Goal: Navigation & Orientation: Find specific page/section

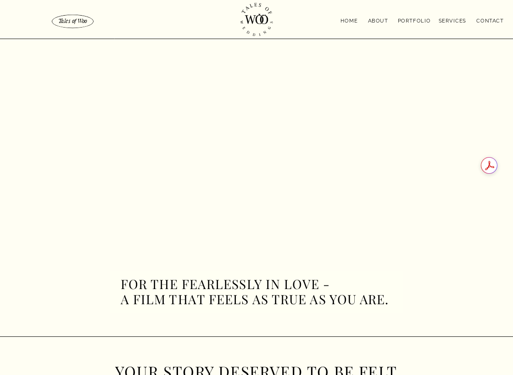
click at [381, 22] on nav "About" at bounding box center [379, 20] width 28 height 6
click at [416, 16] on div at bounding box center [256, 19] width 513 height 39
click at [415, 19] on nav "portfolio" at bounding box center [414, 20] width 34 height 7
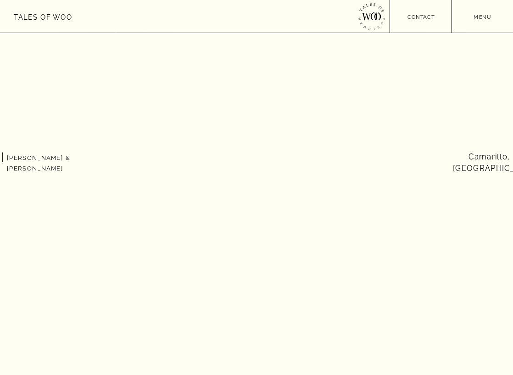
scroll to position [404, 0]
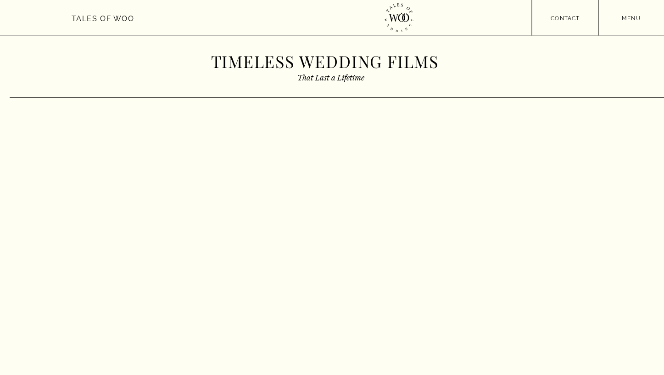
scroll to position [80, 0]
